Goal: Task Accomplishment & Management: Manage account settings

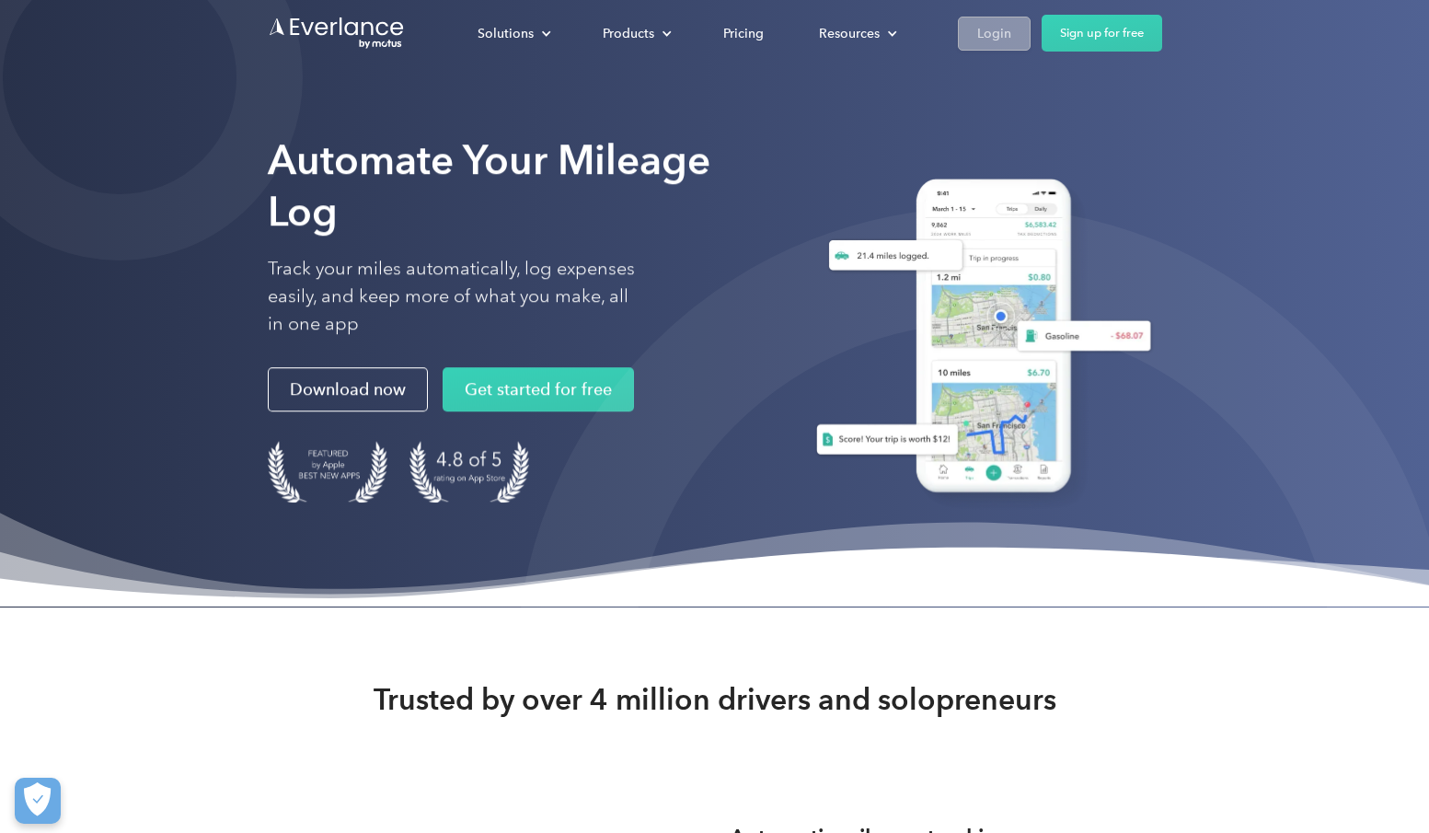
click at [996, 35] on div "Login" at bounding box center [994, 33] width 34 height 23
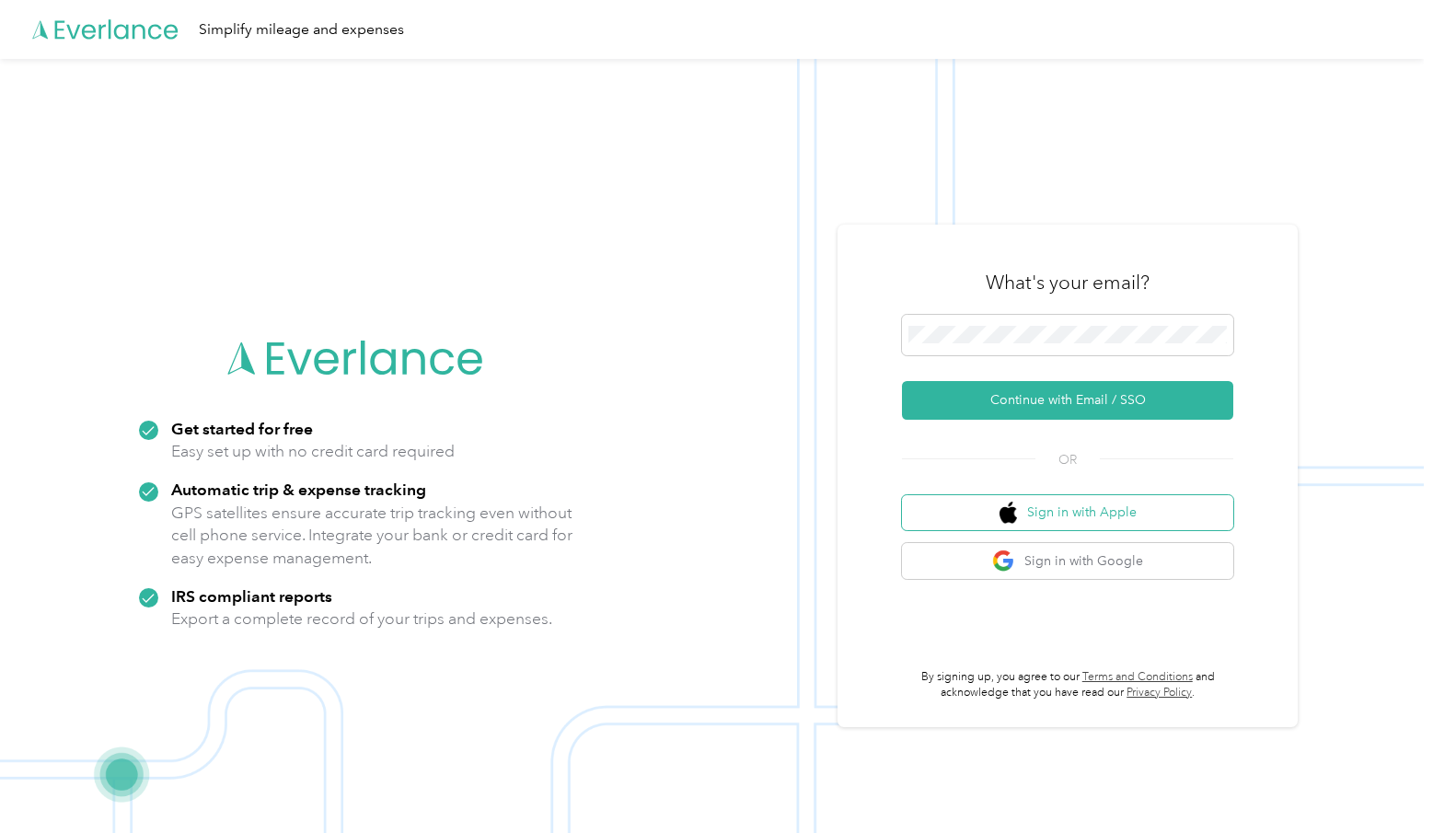
click at [1115, 514] on button "Sign in with Apple" at bounding box center [1067, 513] width 331 height 36
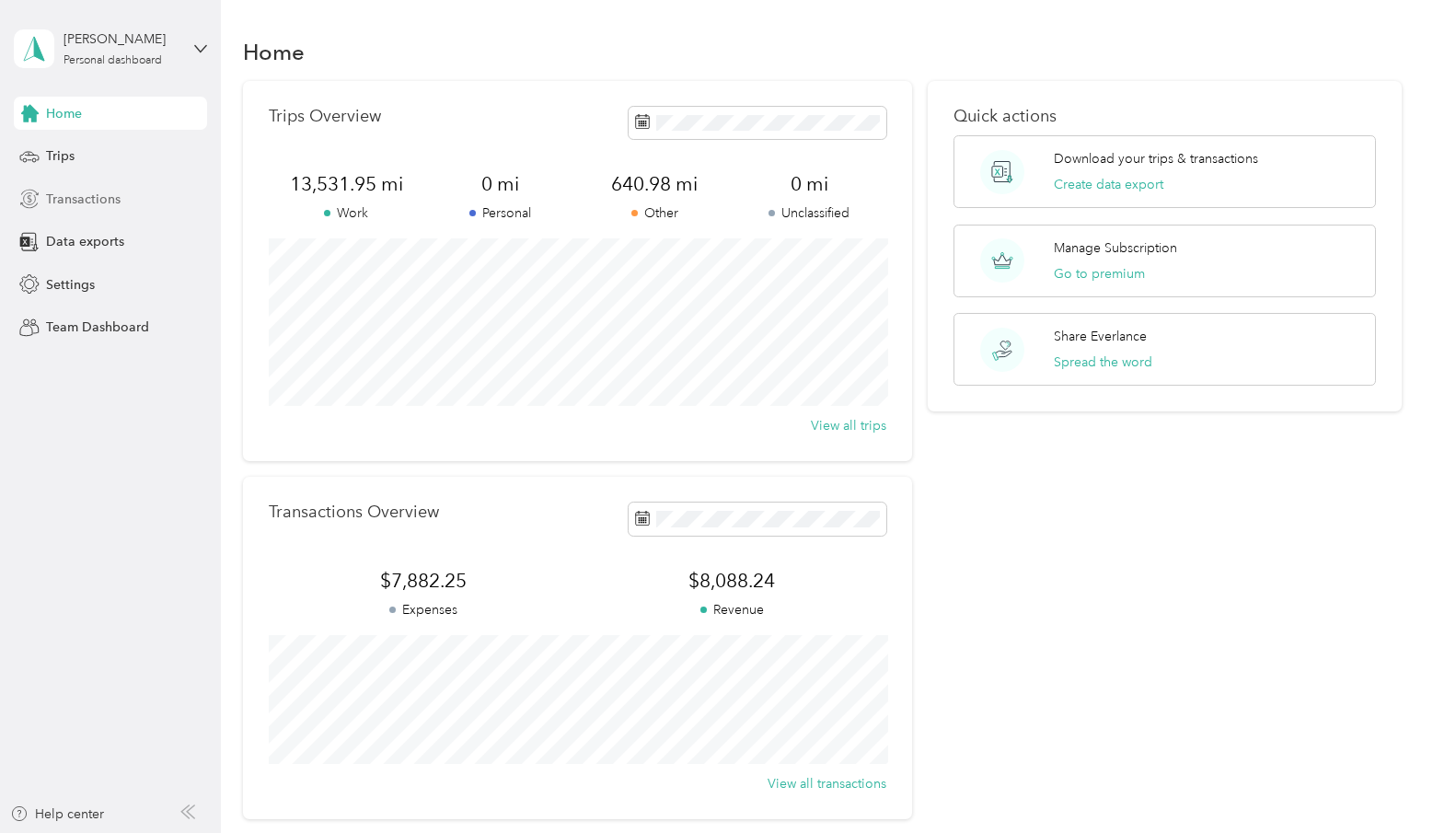
click at [104, 196] on span "Transactions" at bounding box center [83, 199] width 75 height 19
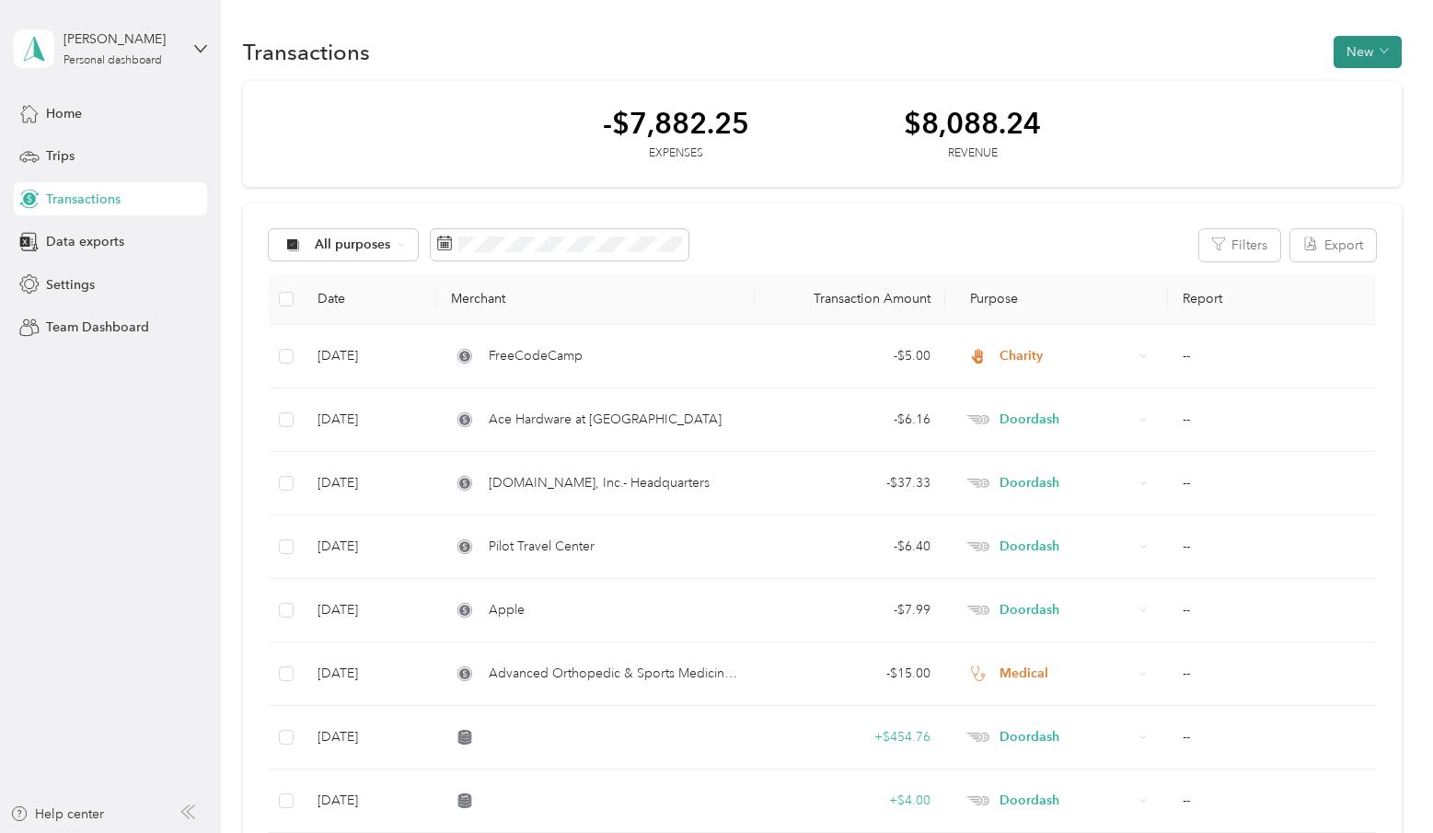
click at [1360, 40] on button "New" at bounding box center [1368, 52] width 68 height 32
click at [1371, 80] on span "Expense" at bounding box center [1368, 86] width 50 height 19
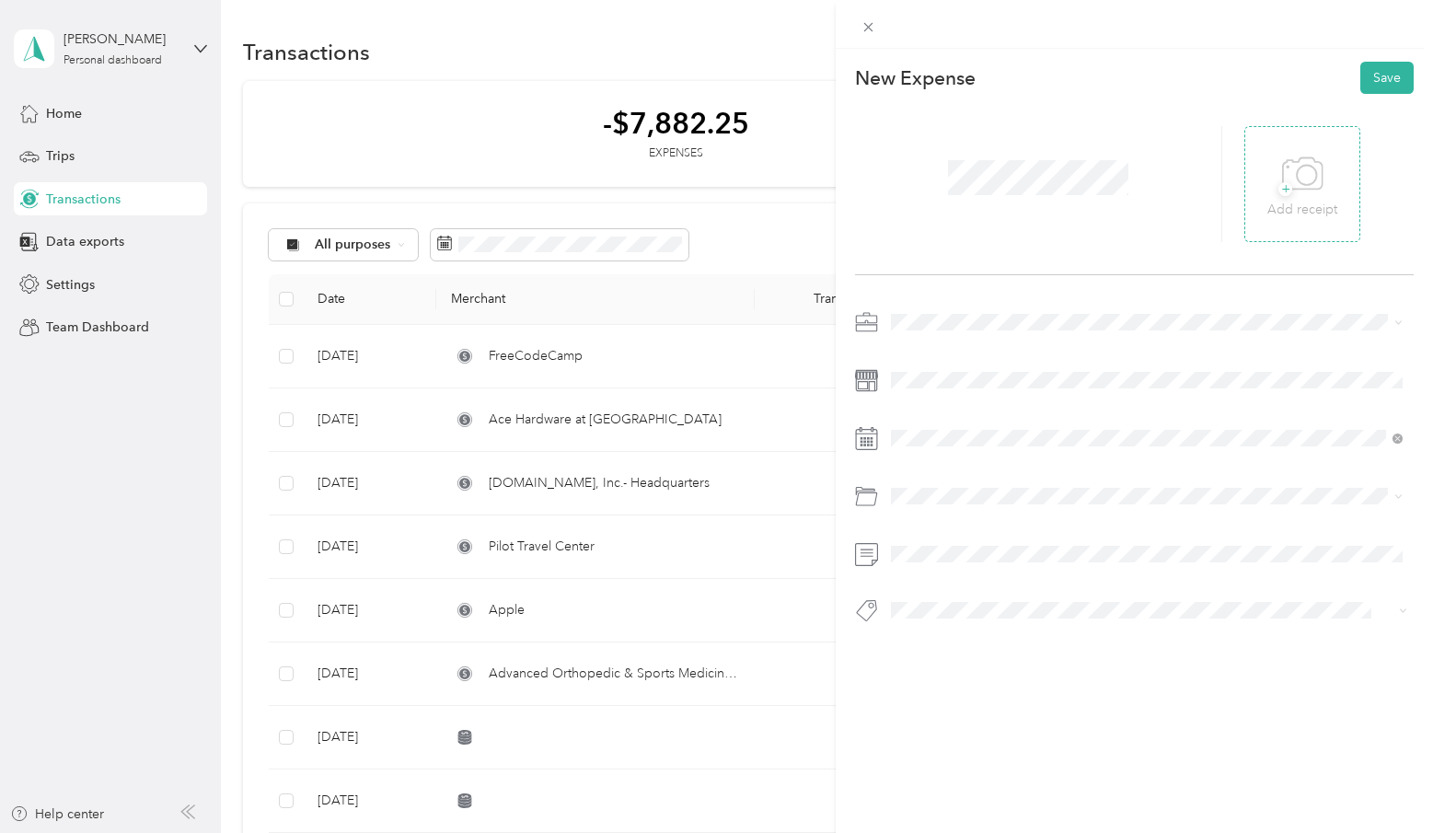
click at [1293, 185] on icon at bounding box center [1302, 174] width 41 height 51
click at [942, 521] on span "Medical" at bounding box center [919, 516] width 45 height 16
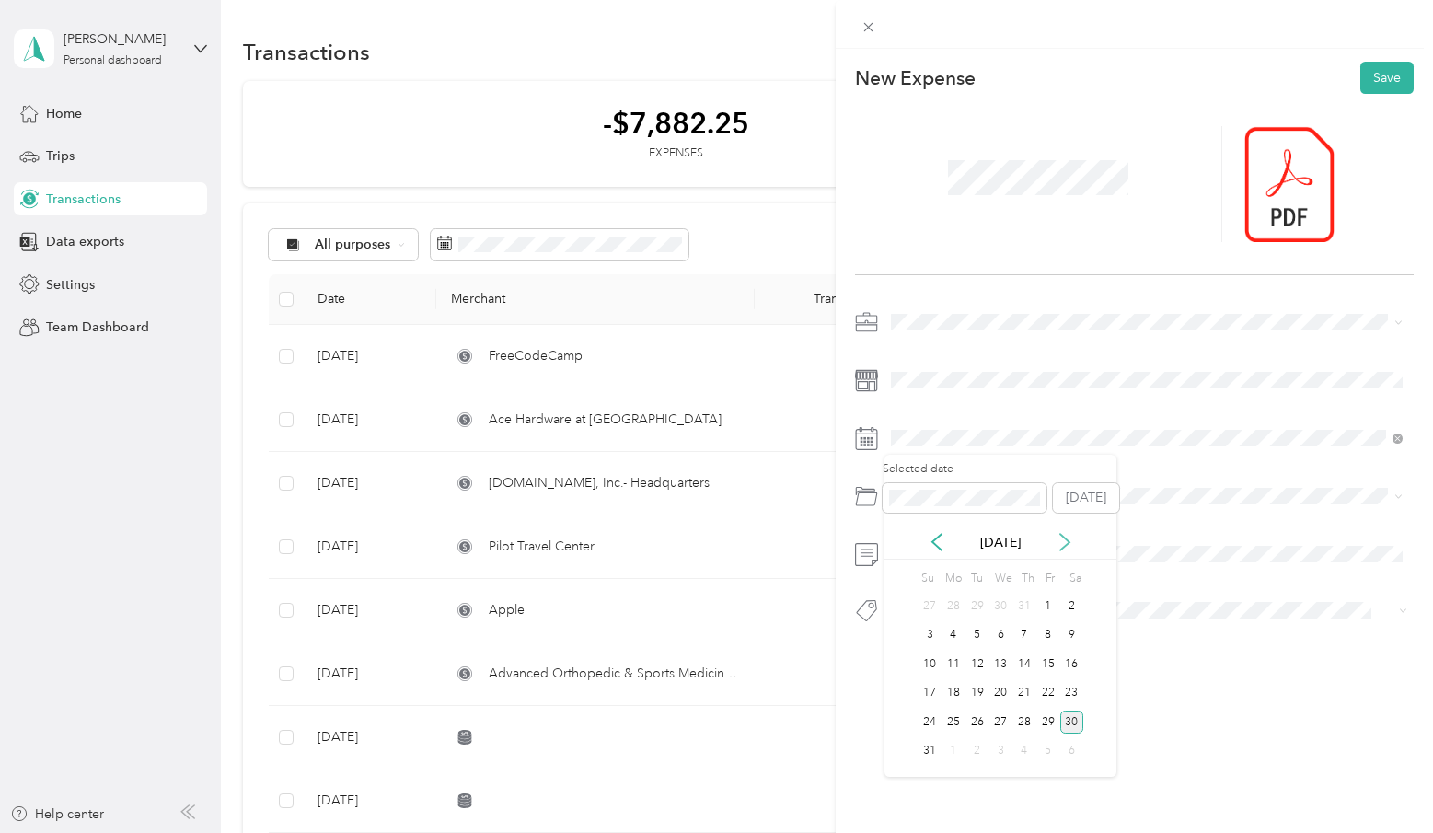
click at [1065, 536] on icon at bounding box center [1065, 542] width 18 height 18
click at [1005, 633] on div "10" at bounding box center [1001, 635] width 24 height 23
click at [944, 691] on div "Medical" at bounding box center [1146, 698] width 499 height 19
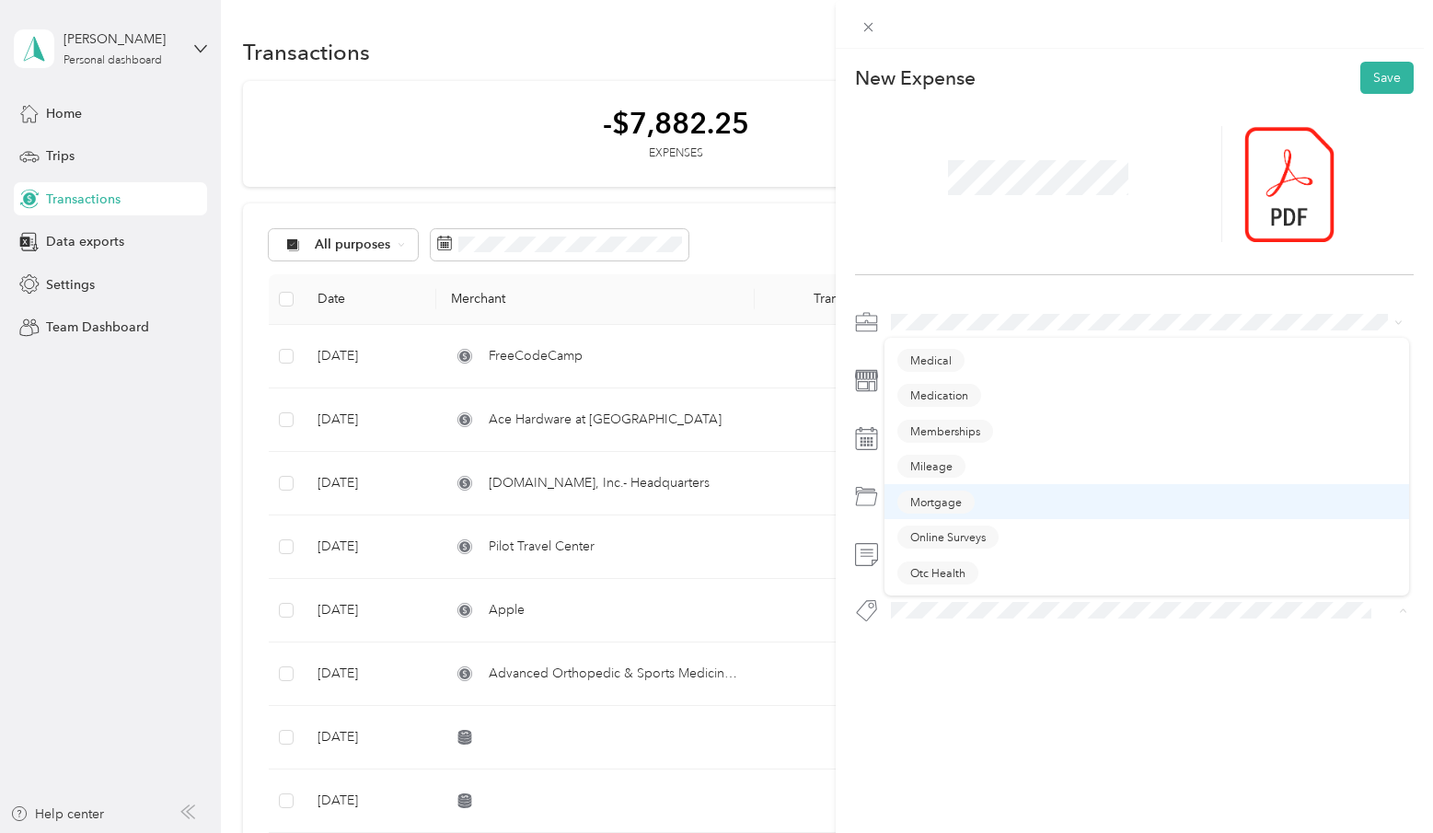
scroll to position [545, 0]
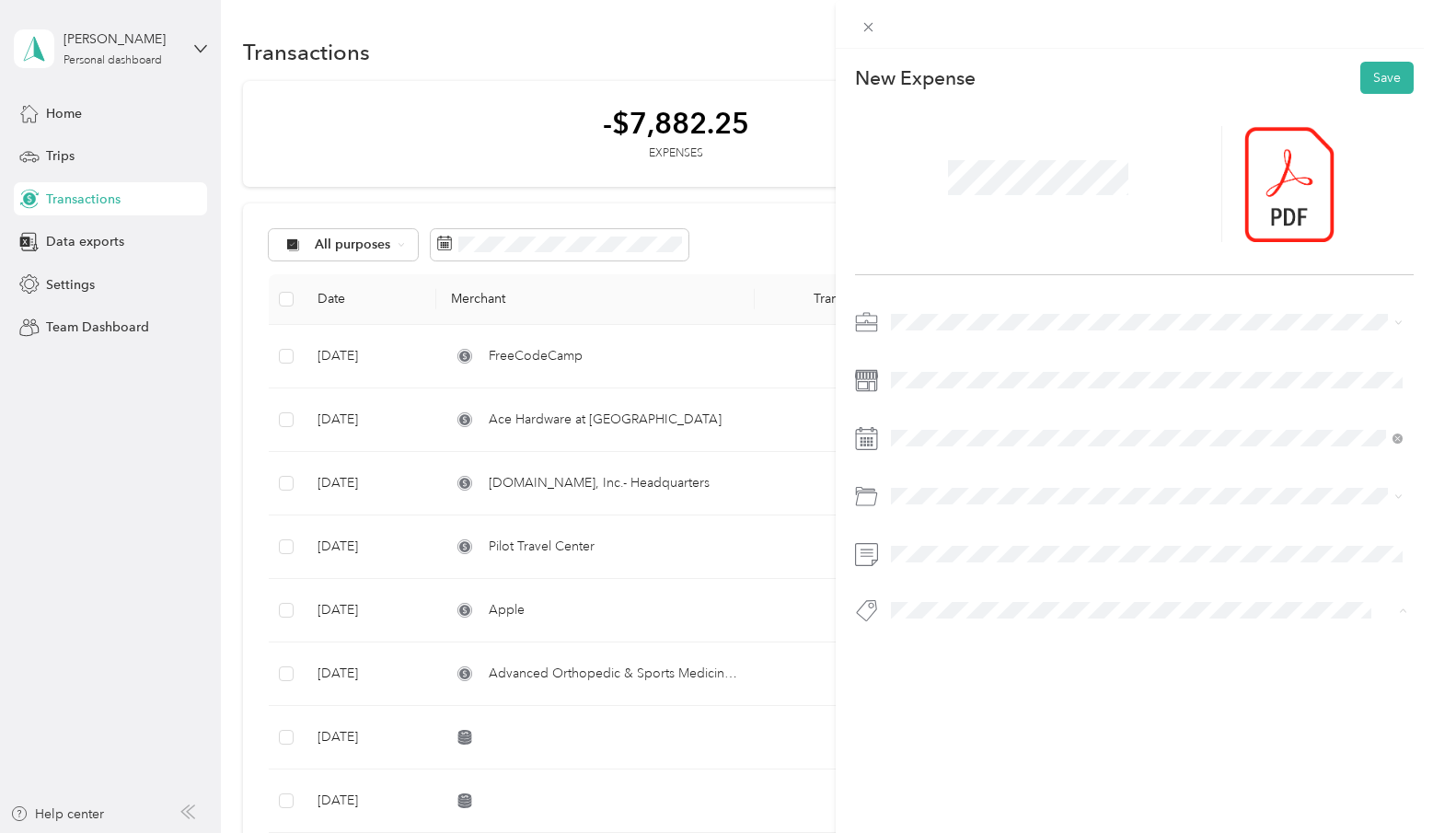
click at [946, 473] on button "Medical" at bounding box center [930, 484] width 67 height 23
click at [1376, 75] on button "Save" at bounding box center [1386, 78] width 53 height 32
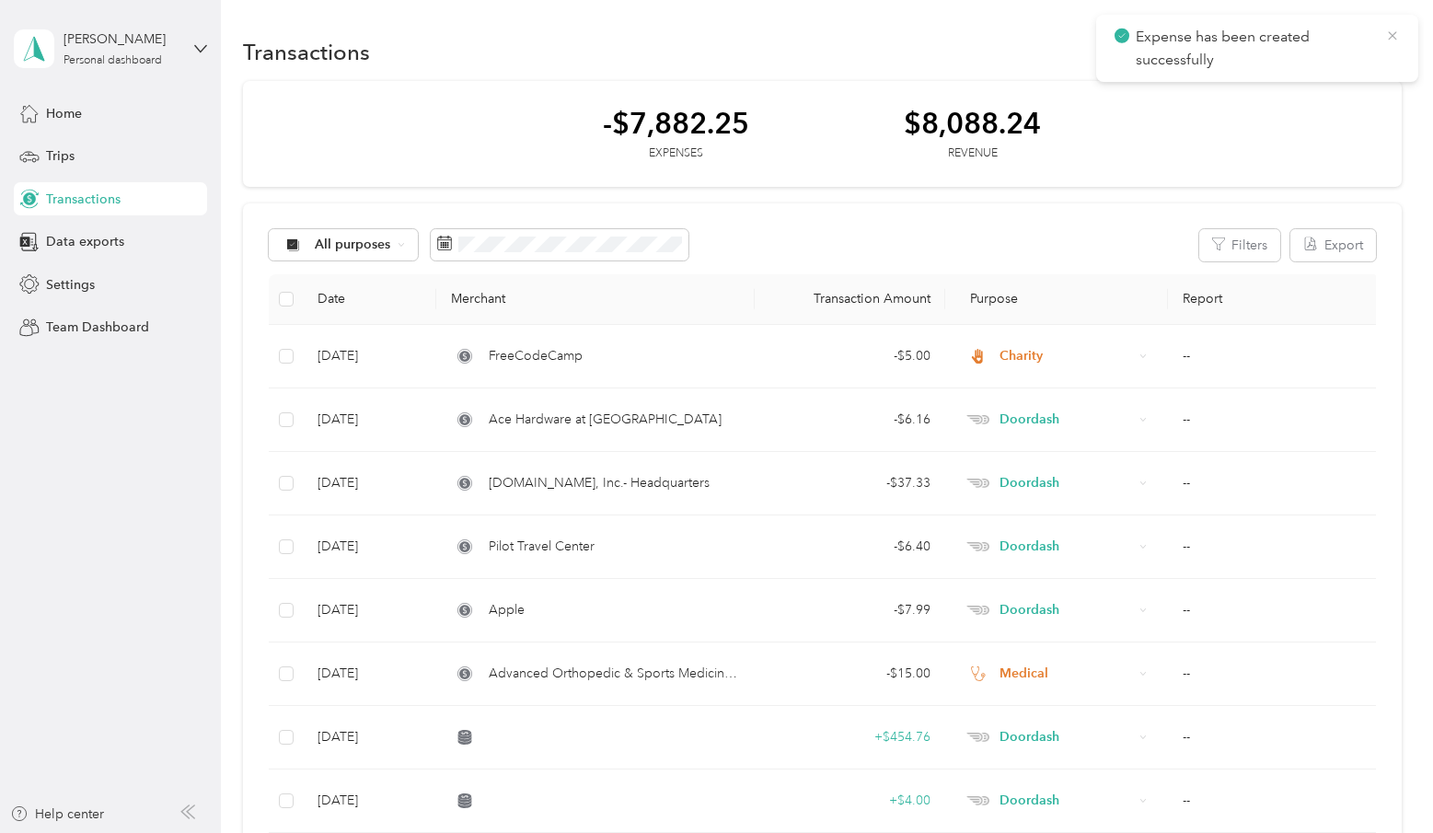
click at [1393, 40] on icon at bounding box center [1392, 36] width 15 height 17
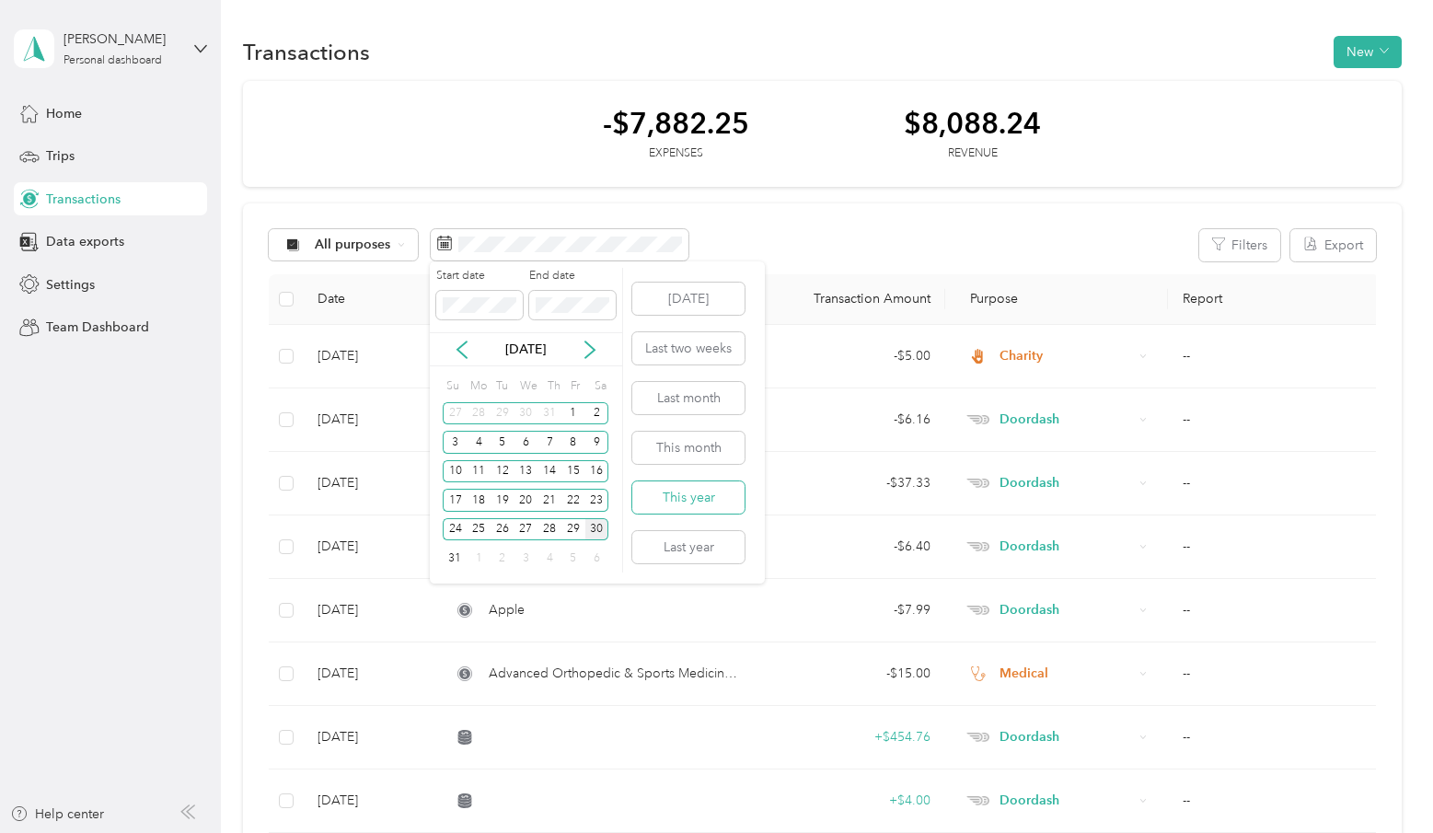
click at [676, 490] on button "This year" at bounding box center [688, 497] width 112 height 32
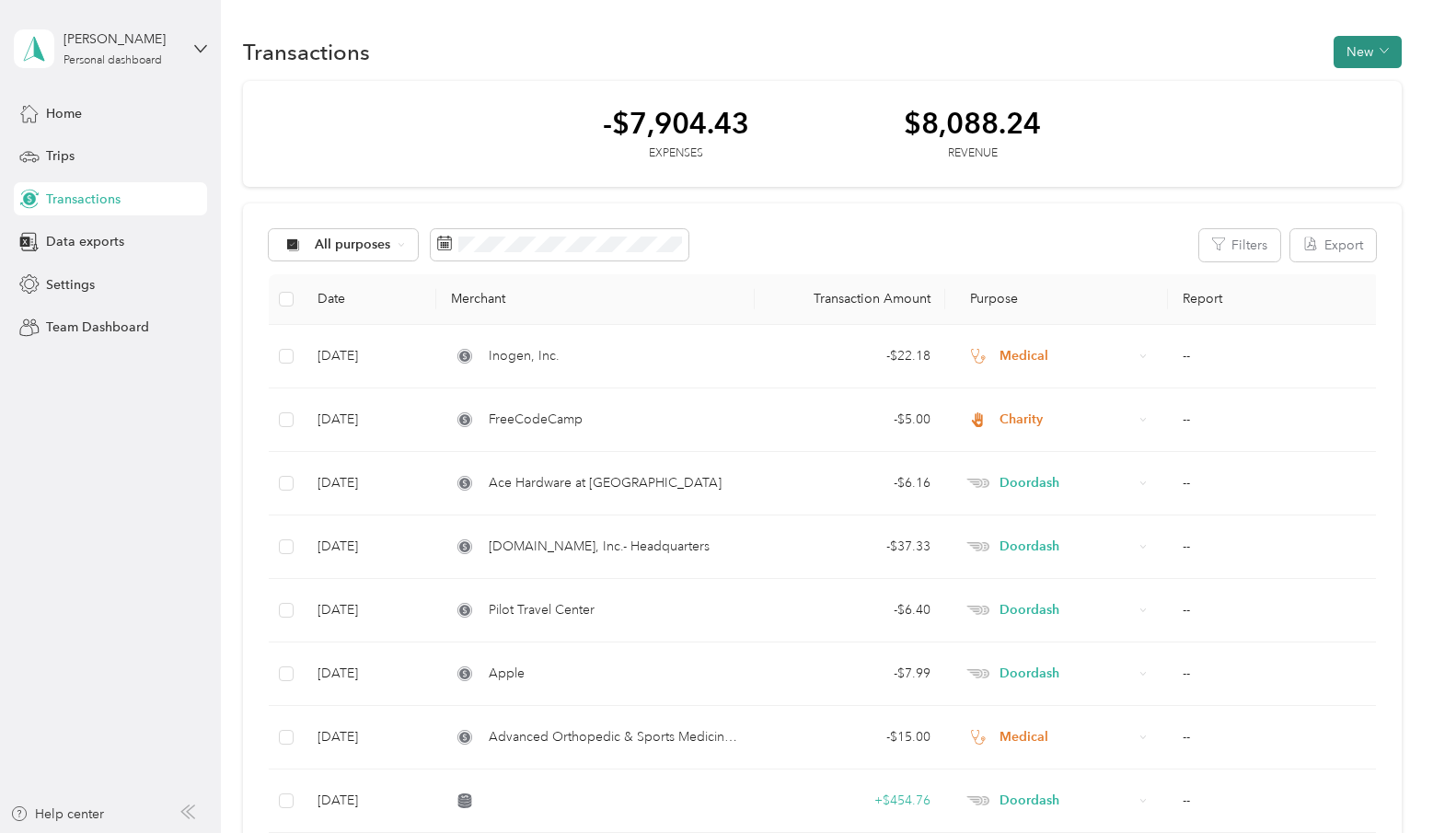
click at [1357, 46] on button "New" at bounding box center [1368, 52] width 68 height 32
click at [1359, 85] on span "Expense" at bounding box center [1368, 86] width 50 height 19
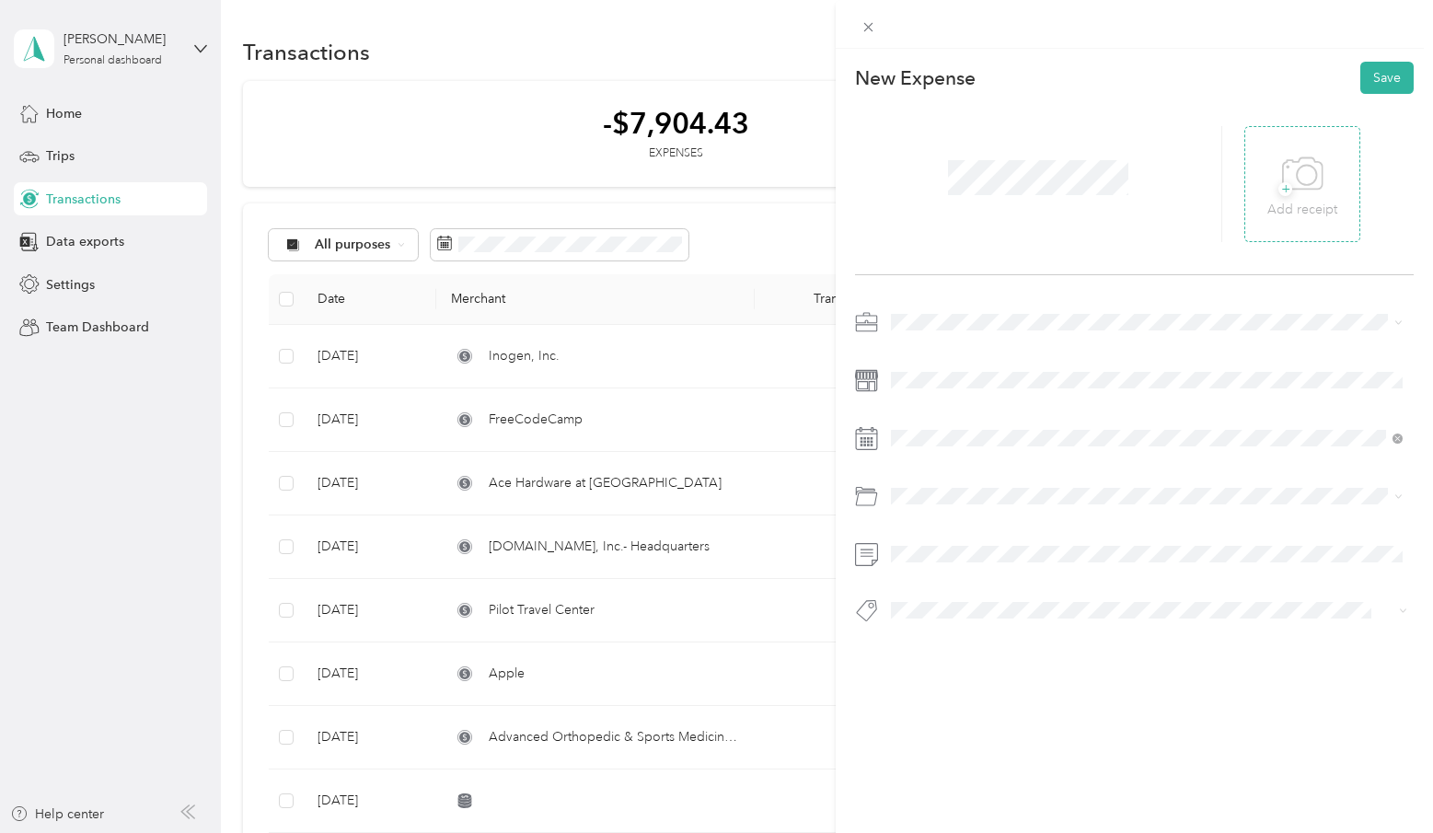
click at [1282, 196] on span "+" at bounding box center [1285, 189] width 14 height 14
click at [935, 514] on span "Medical" at bounding box center [919, 512] width 45 height 16
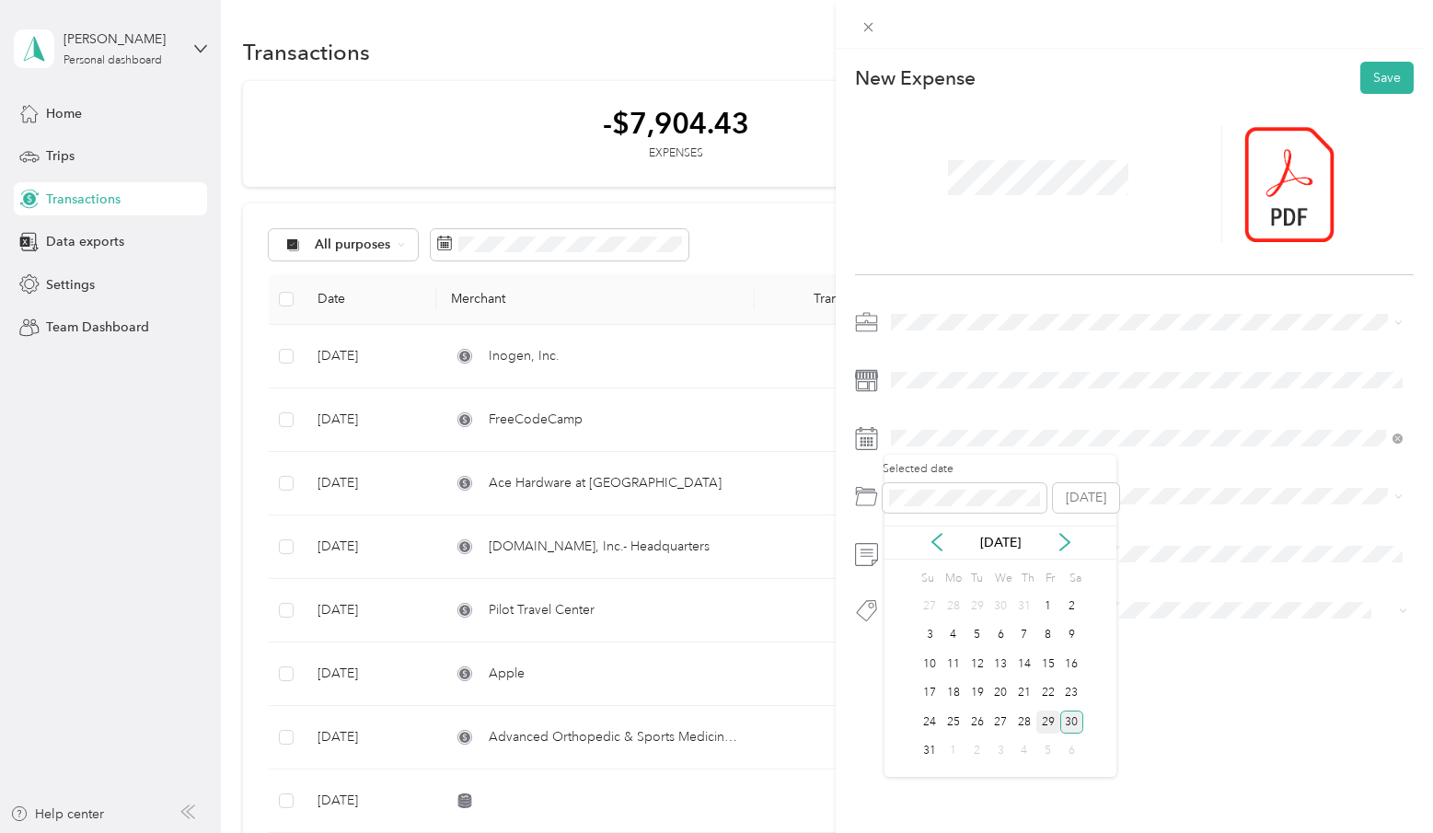
click at [1047, 722] on div "29" at bounding box center [1048, 722] width 24 height 23
click at [941, 697] on span "Medical" at bounding box center [919, 692] width 45 height 16
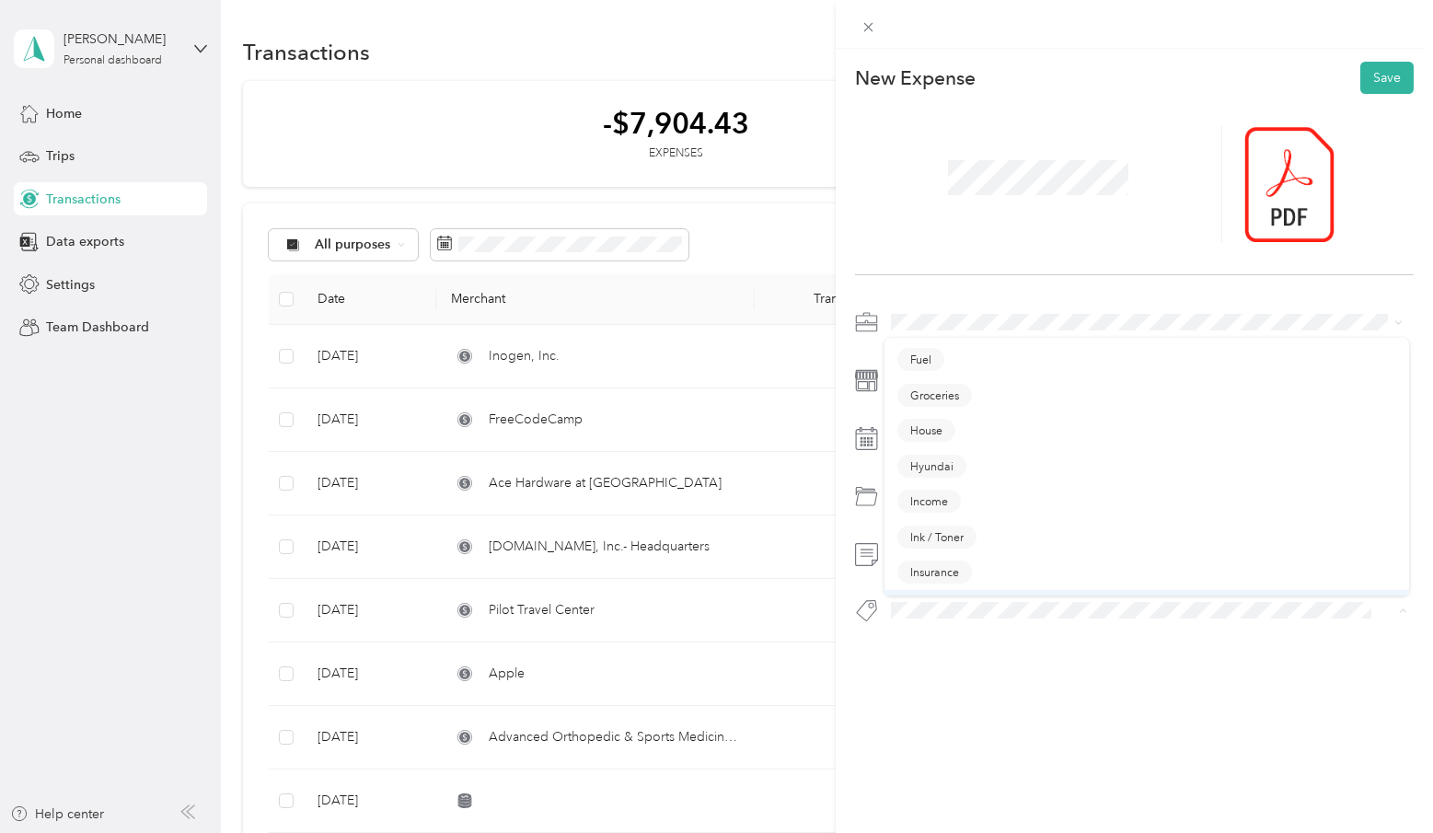
scroll to position [483, 0]
click at [970, 567] on button "Medication" at bounding box center [939, 577] width 84 height 23
click at [1371, 85] on button "Save" at bounding box center [1386, 78] width 53 height 32
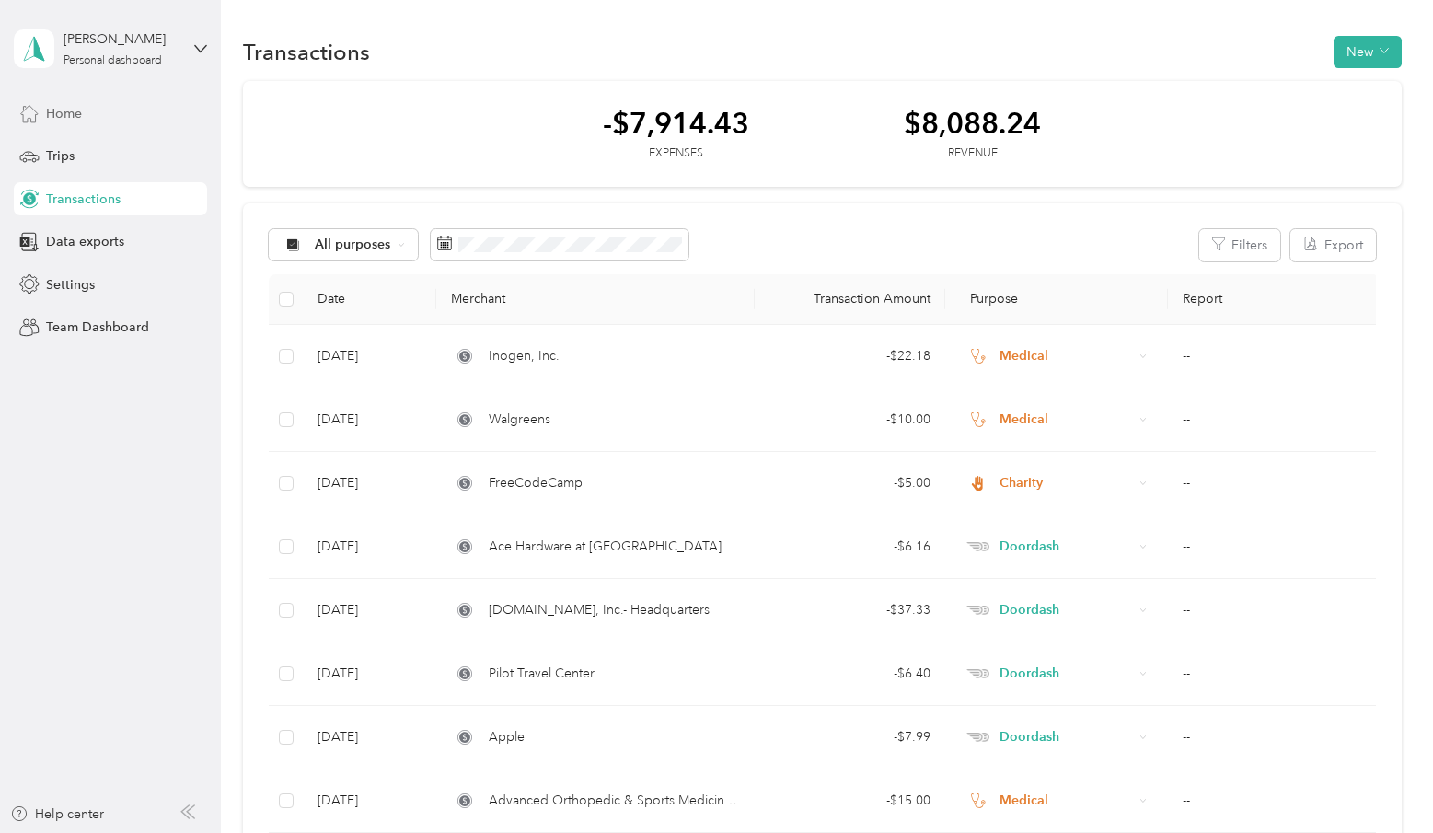
click at [68, 115] on span "Home" at bounding box center [64, 113] width 36 height 19
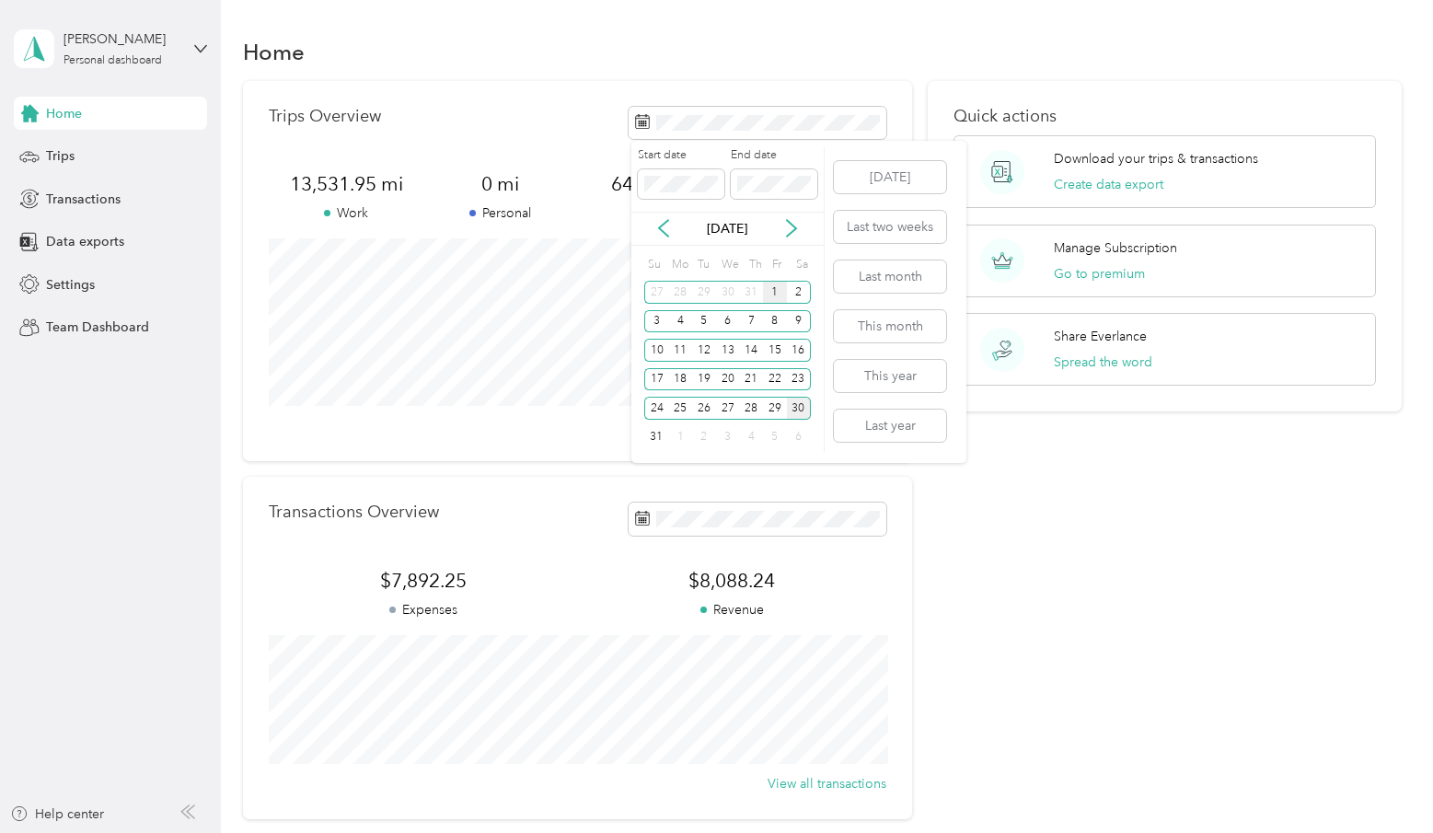
click at [775, 291] on div "1" at bounding box center [775, 292] width 24 height 23
click at [660, 438] on div "31" at bounding box center [656, 437] width 24 height 23
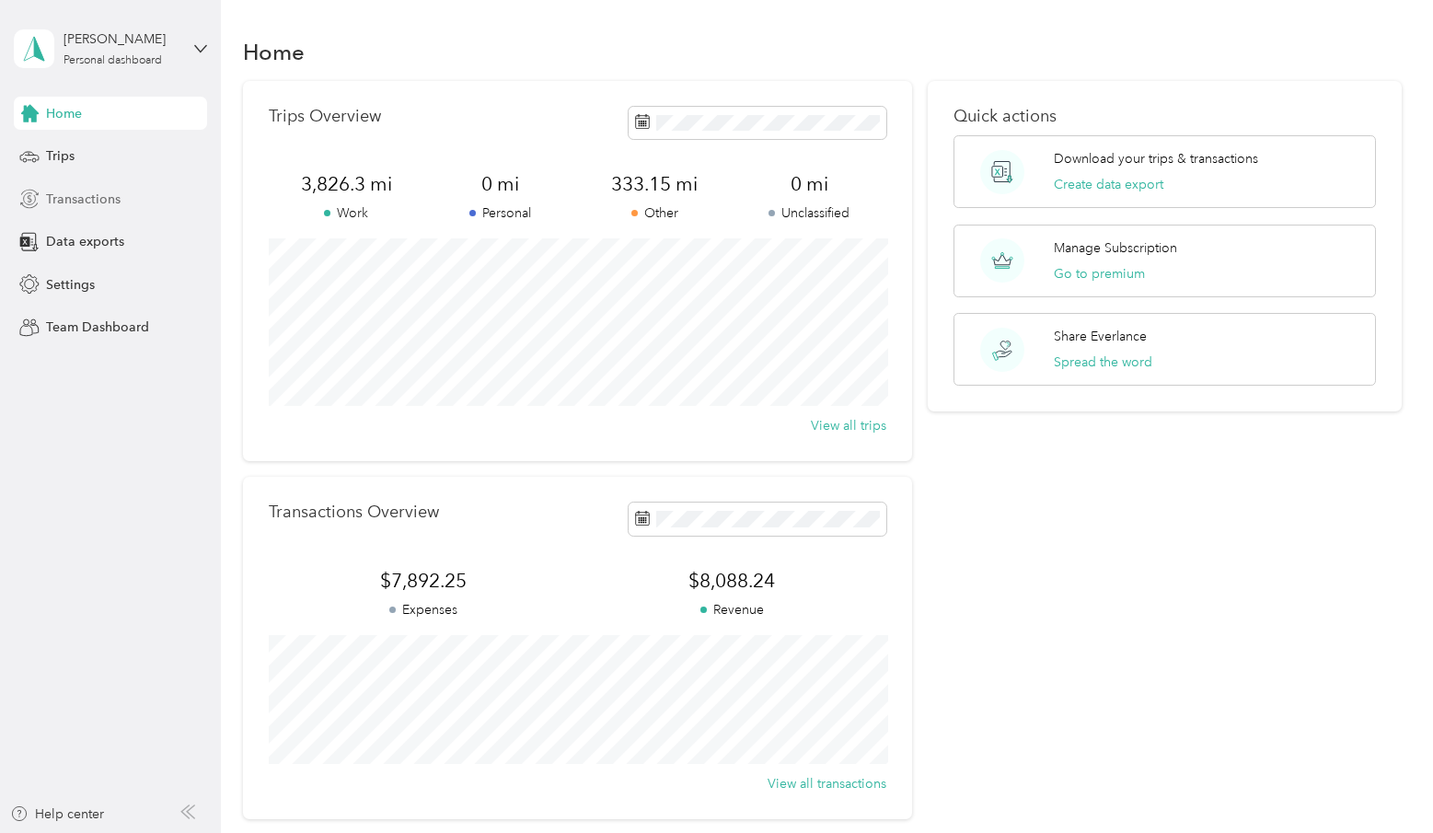
click at [82, 196] on span "Transactions" at bounding box center [83, 199] width 75 height 19
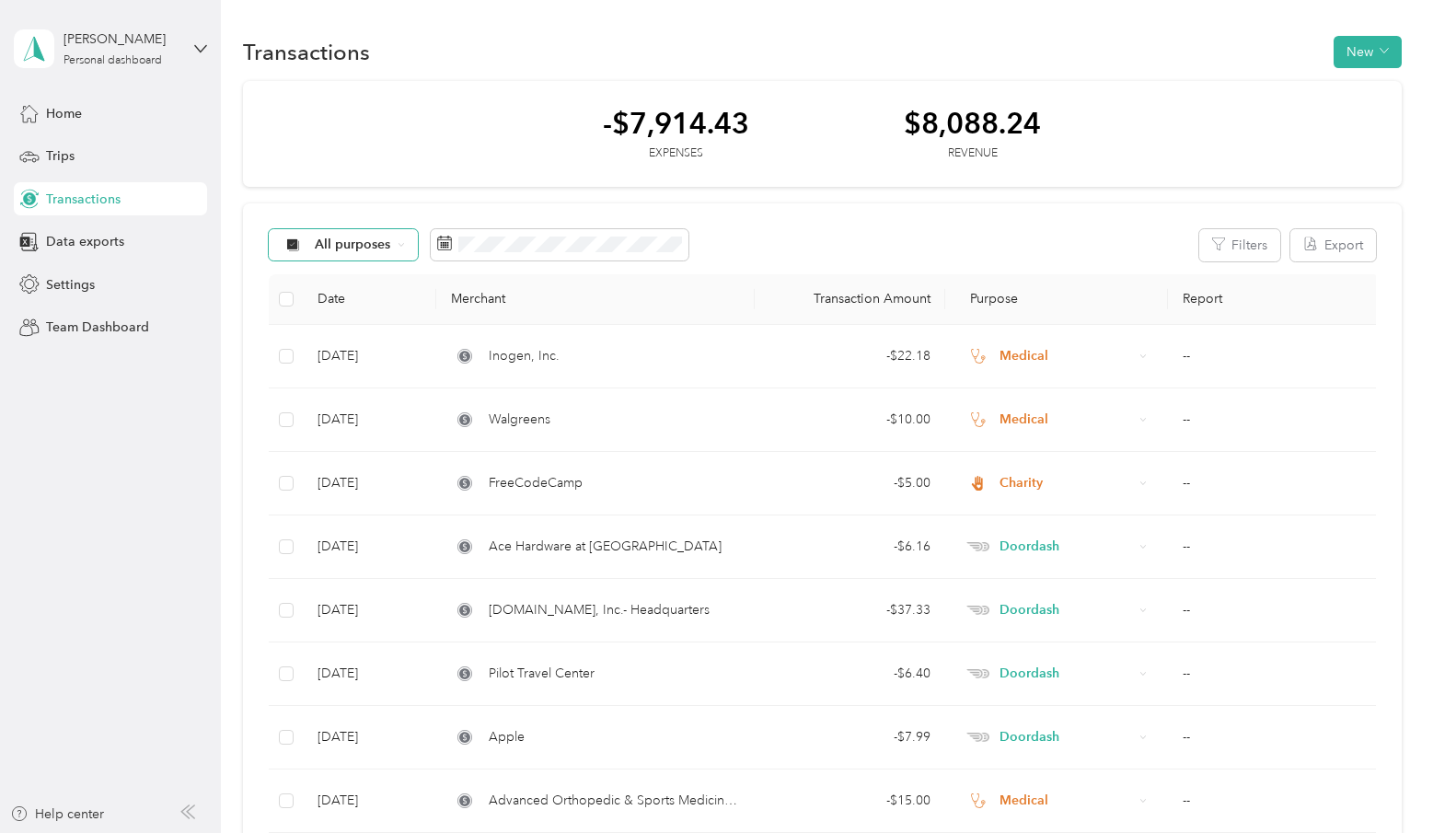
click at [330, 244] on span "All purposes" at bounding box center [353, 244] width 76 height 13
click at [357, 407] on span "Doordash" at bounding box center [359, 407] width 89 height 19
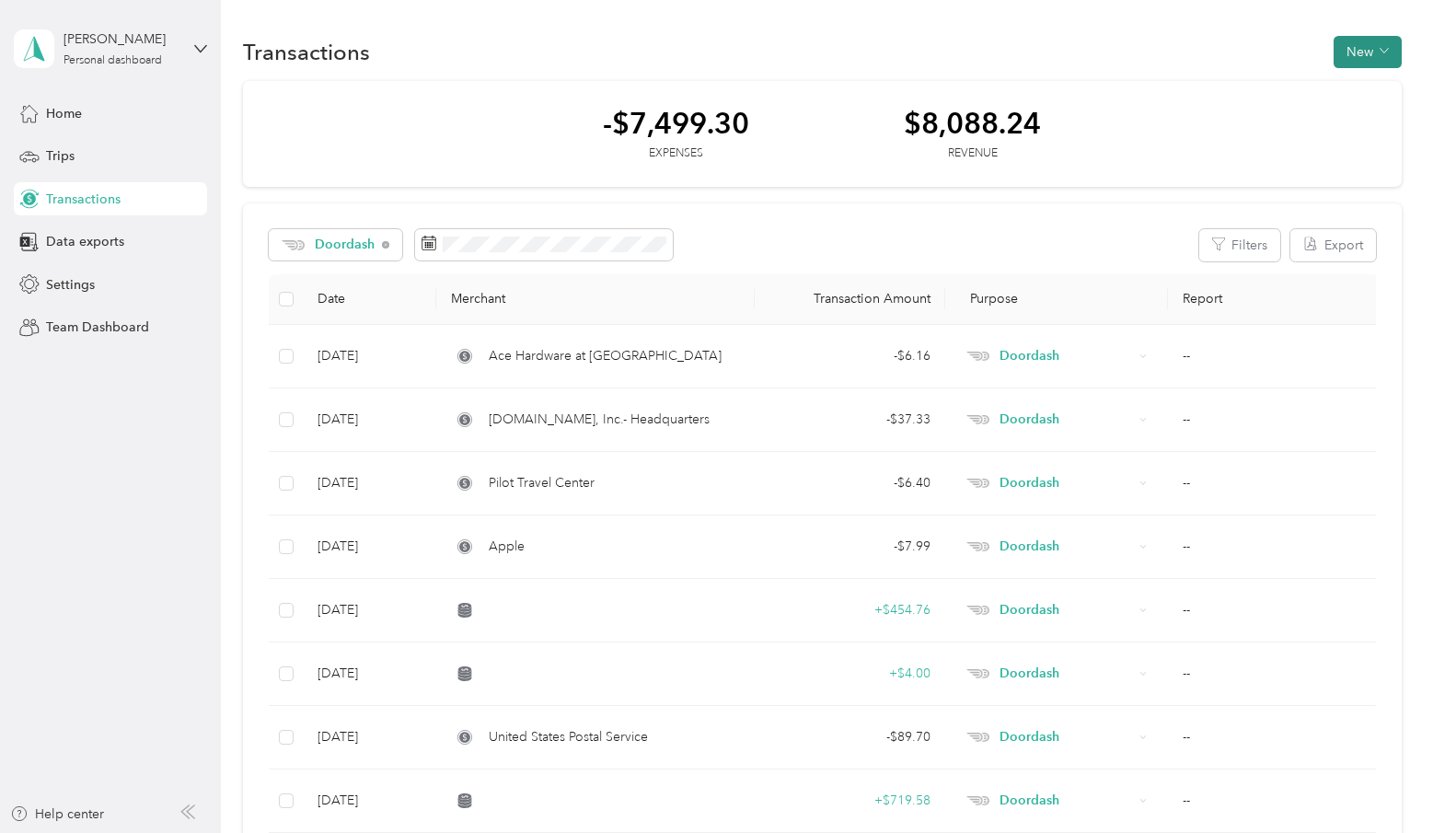
click at [1358, 51] on button "New" at bounding box center [1368, 52] width 68 height 32
click at [1360, 118] on span "Revenue" at bounding box center [1368, 119] width 51 height 19
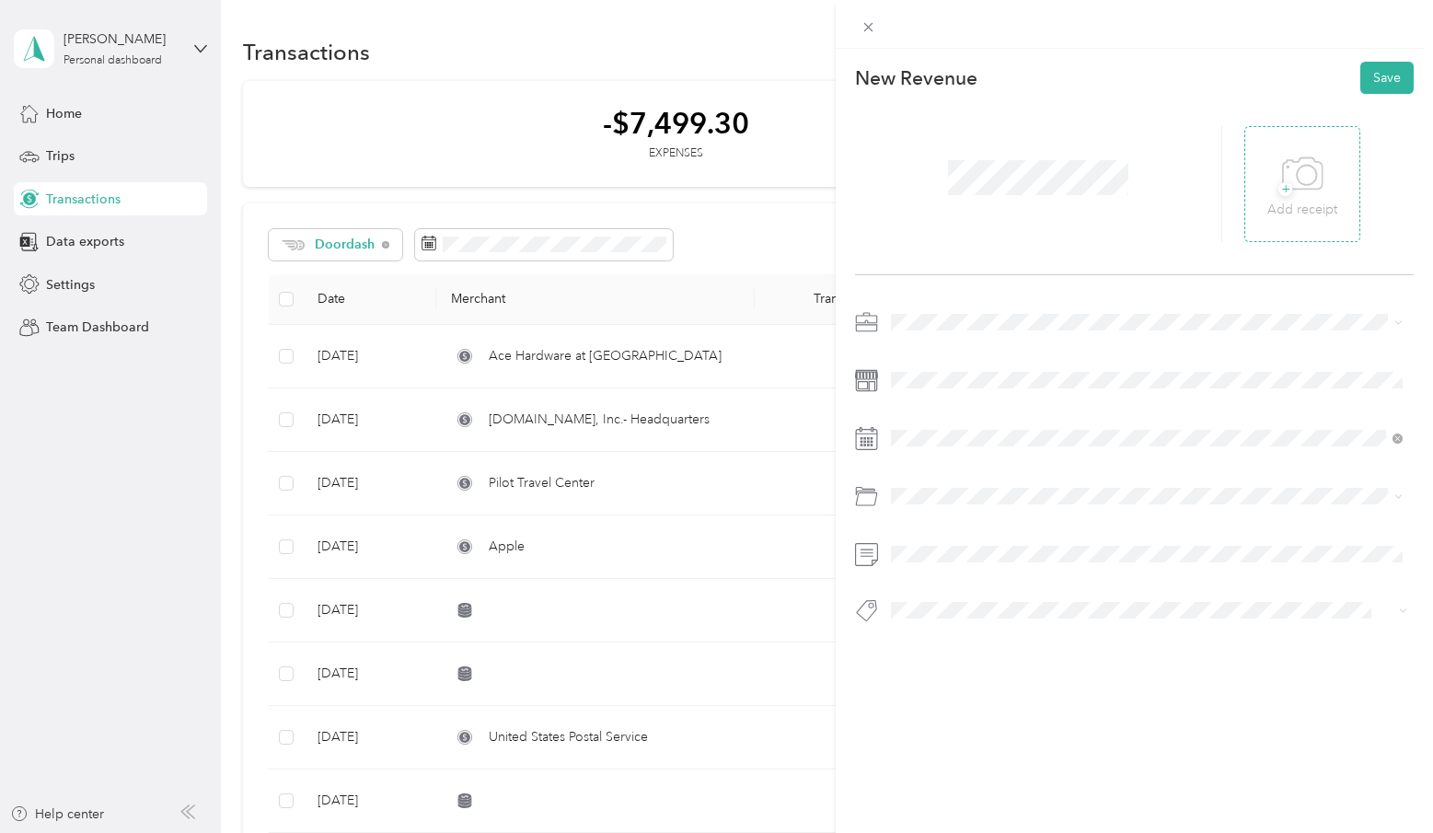
click at [1311, 196] on icon at bounding box center [1302, 174] width 41 height 51
click at [955, 419] on div "Doordash" at bounding box center [1146, 419] width 499 height 19
click at [851, 516] on div "New Revenue Save" at bounding box center [1134, 375] width 597 height 652
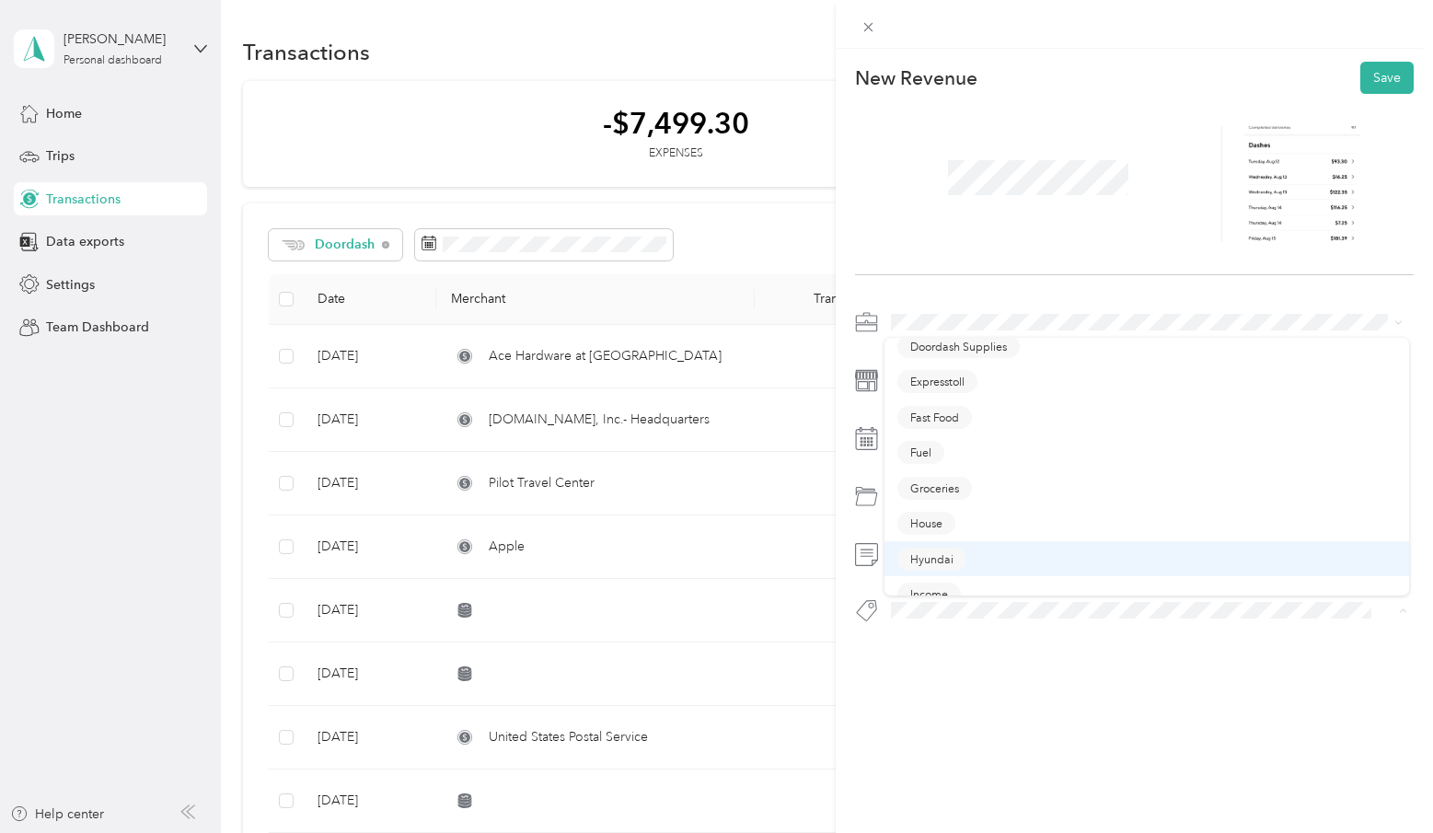
scroll to position [353, 0]
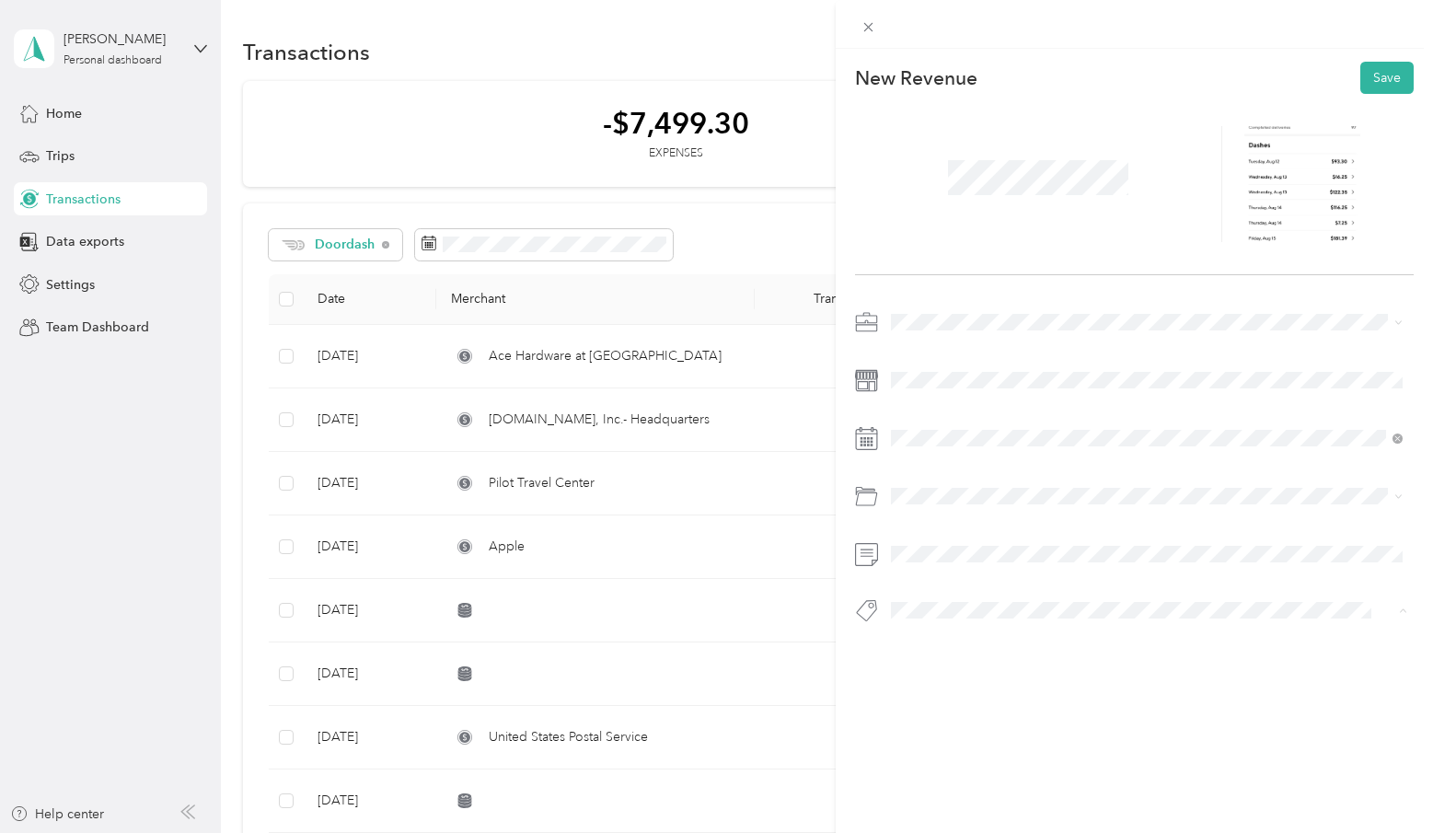
click at [966, 558] on div "Income" at bounding box center [1146, 569] width 499 height 23
click at [1376, 83] on button "Save" at bounding box center [1386, 78] width 53 height 32
click at [863, 22] on icon at bounding box center [869, 27] width 16 height 16
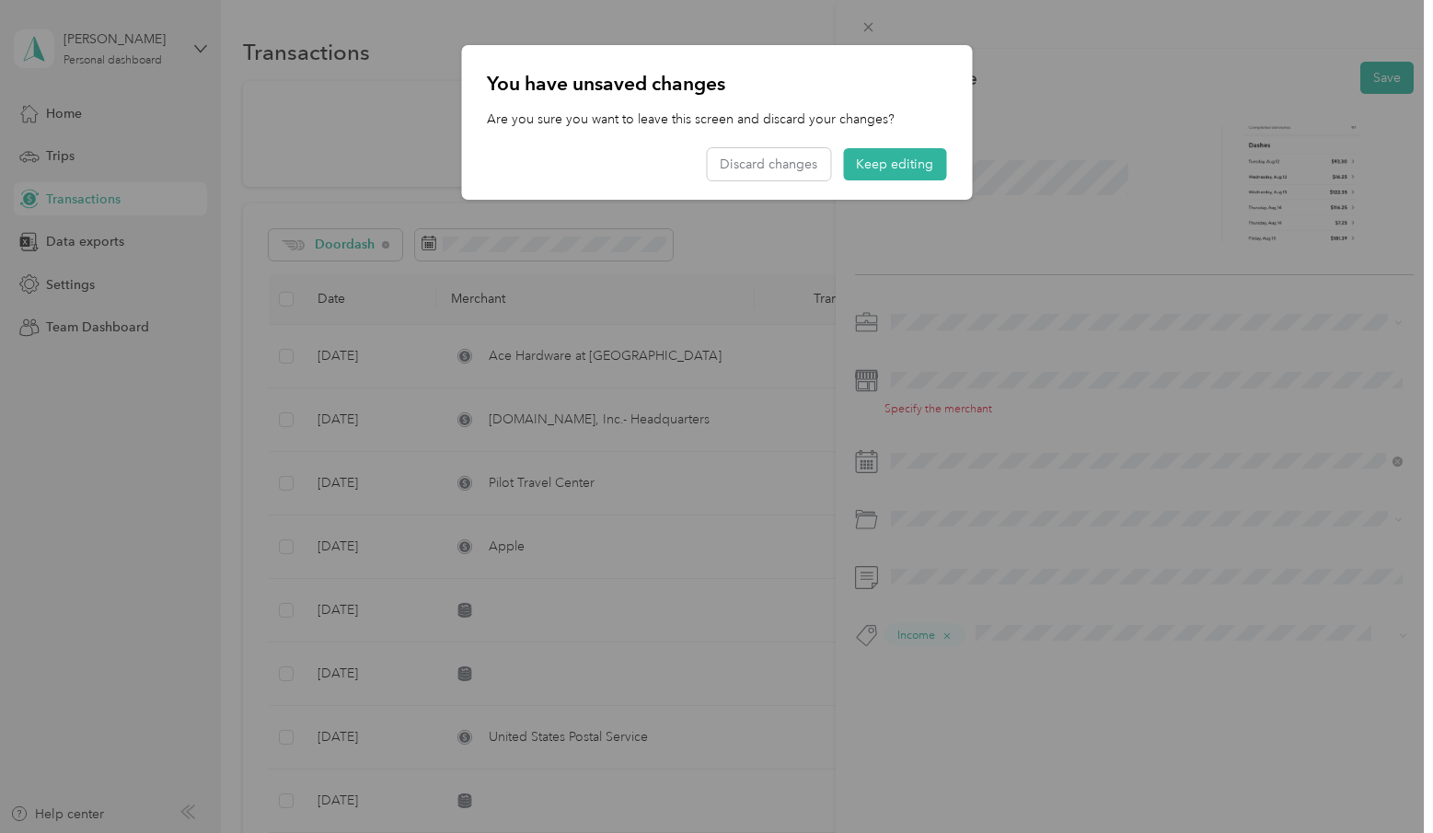
click at [781, 166] on button "Discard changes" at bounding box center [768, 164] width 123 height 32
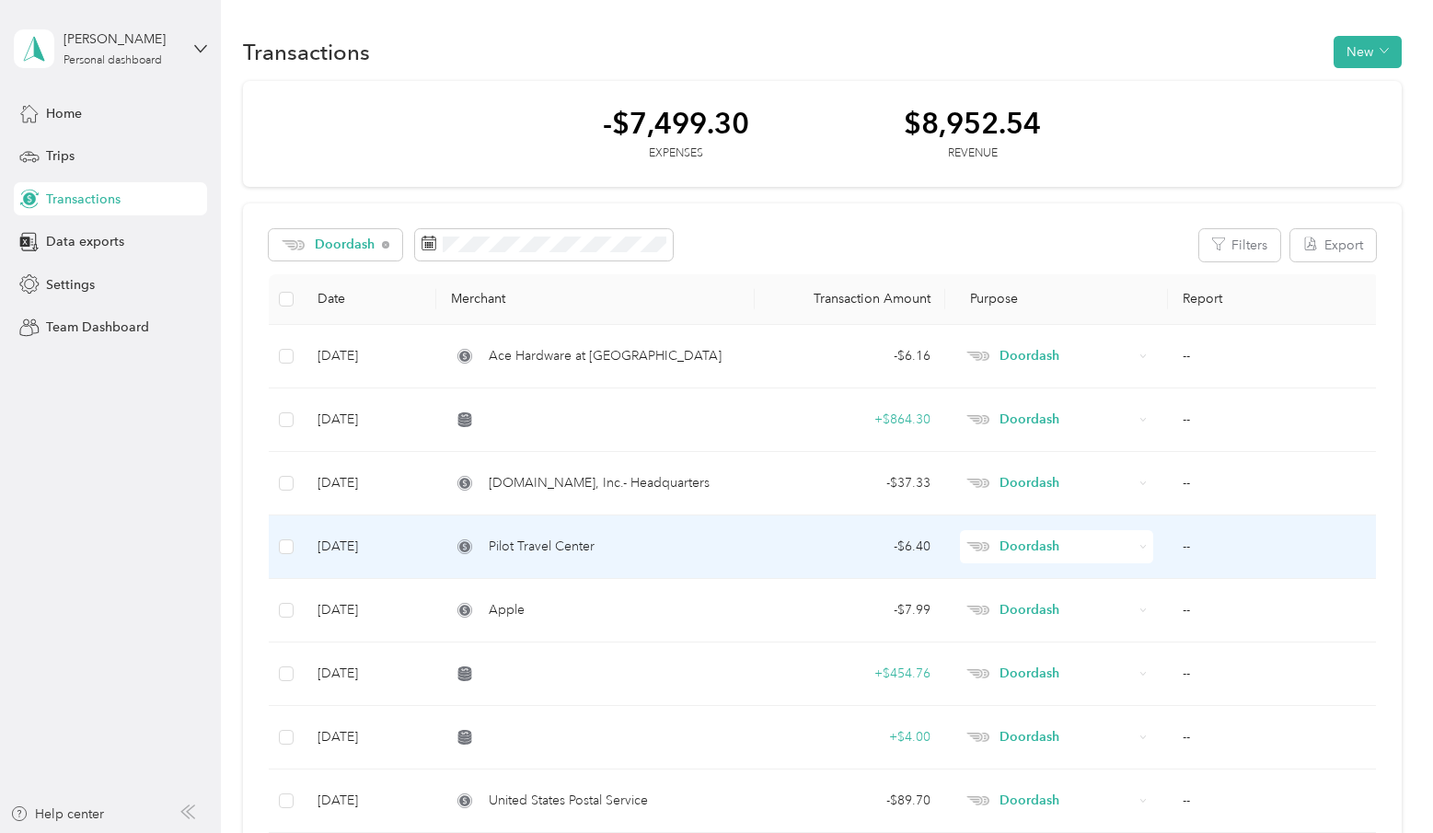
scroll to position [26, 0]
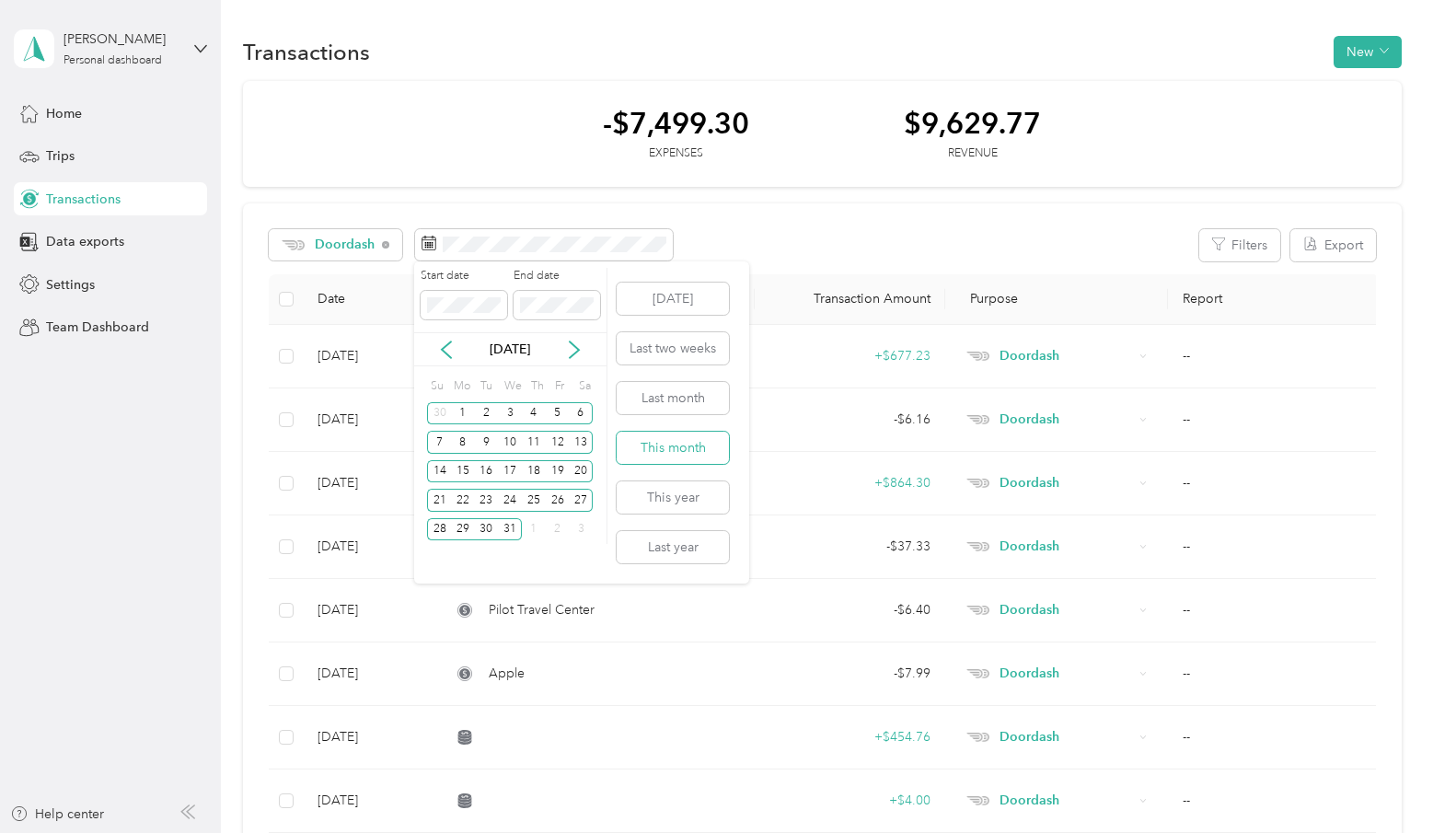
click at [687, 443] on button "This month" at bounding box center [673, 448] width 112 height 32
